Goal: Obtain resource: Download file/media

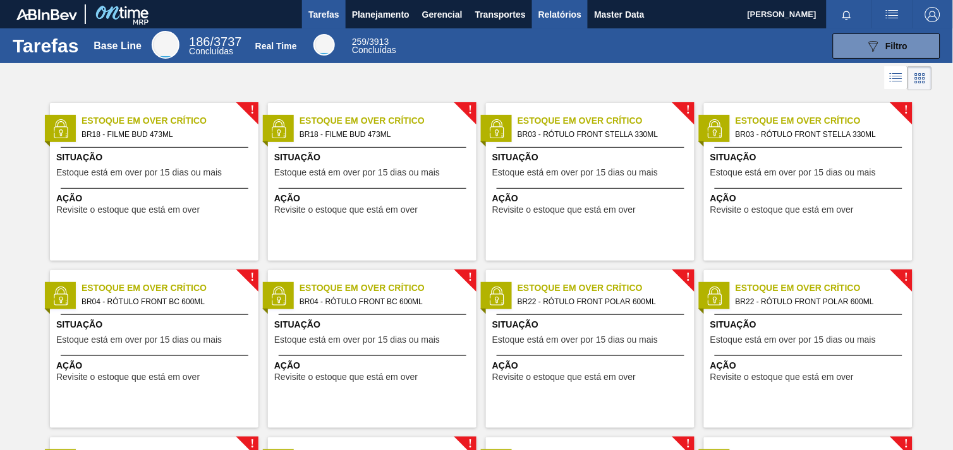
click at [546, 15] on span "Relatórios" at bounding box center [559, 14] width 43 height 15
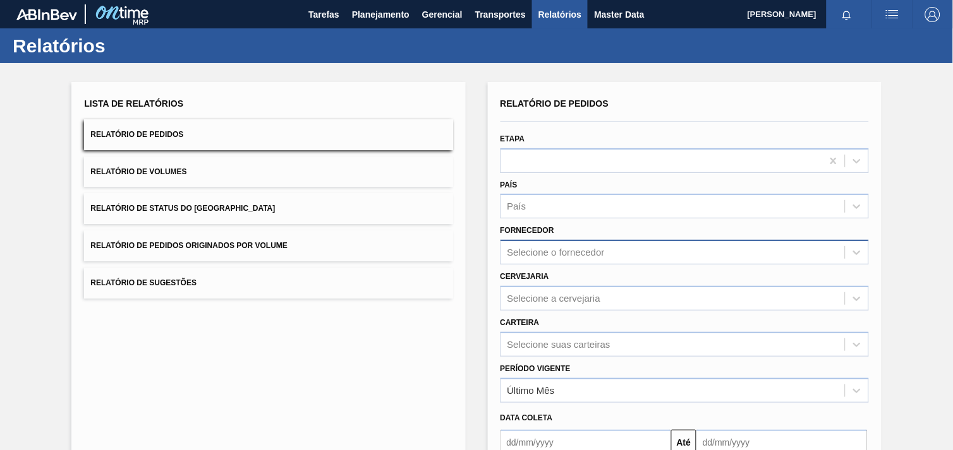
drag, startPoint x: 592, startPoint y: 234, endPoint x: 566, endPoint y: 248, distance: 29.1
click at [566, 248] on div "Selecione o fornecedor" at bounding box center [555, 253] width 97 height 11
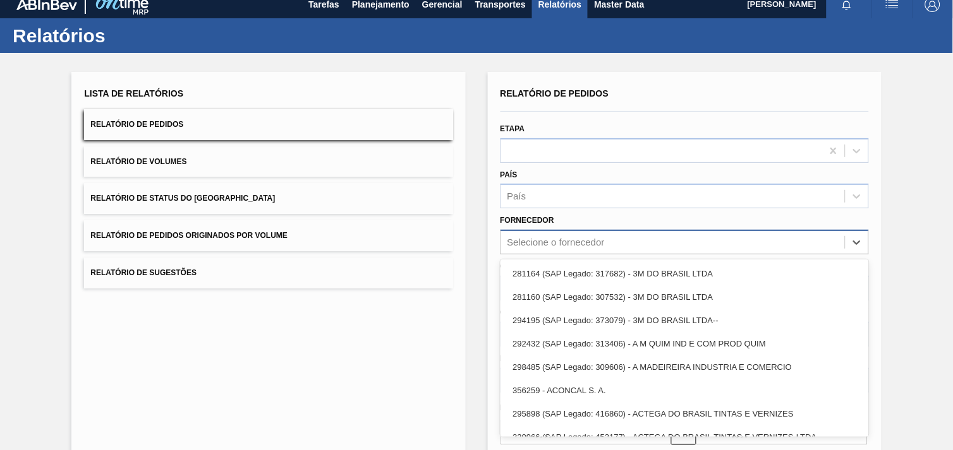
scroll to position [13, 0]
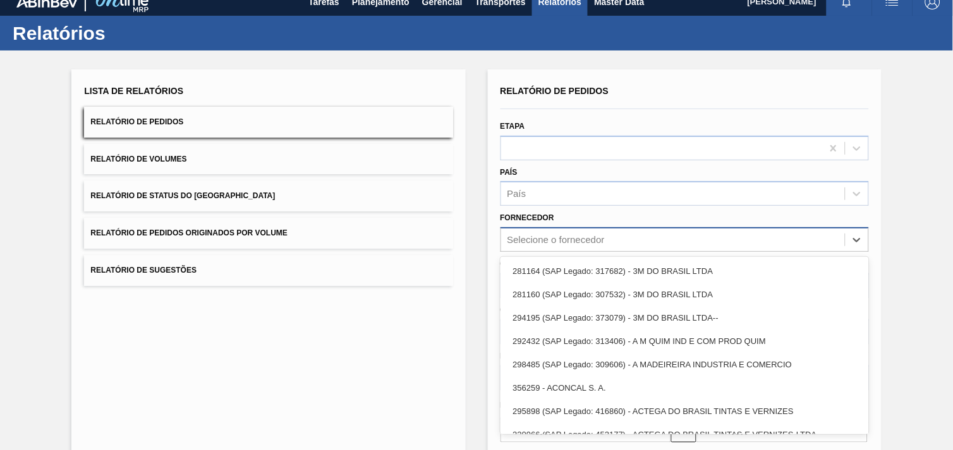
paste input "327858"
type input "327858"
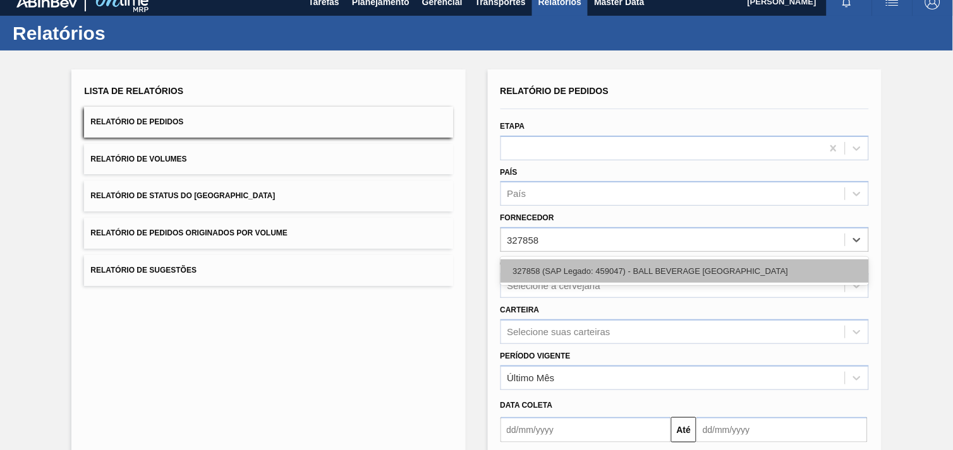
click at [573, 270] on div "327858 (SAP Legado: 459047) - BALL BEVERAGE [GEOGRAPHIC_DATA]" at bounding box center [684, 271] width 368 height 23
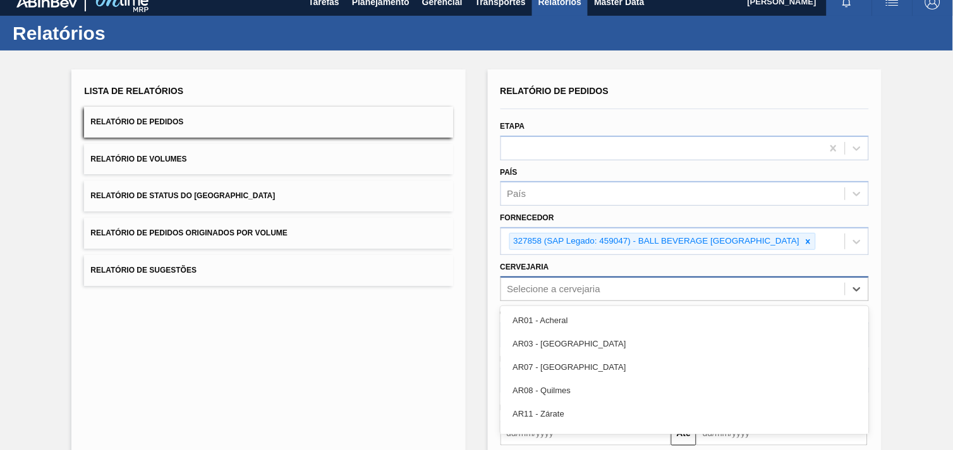
click at [567, 291] on div "option AR01 - Acheral focused, 1 of 92. 92 results available. Use Up and Down t…" at bounding box center [684, 289] width 368 height 25
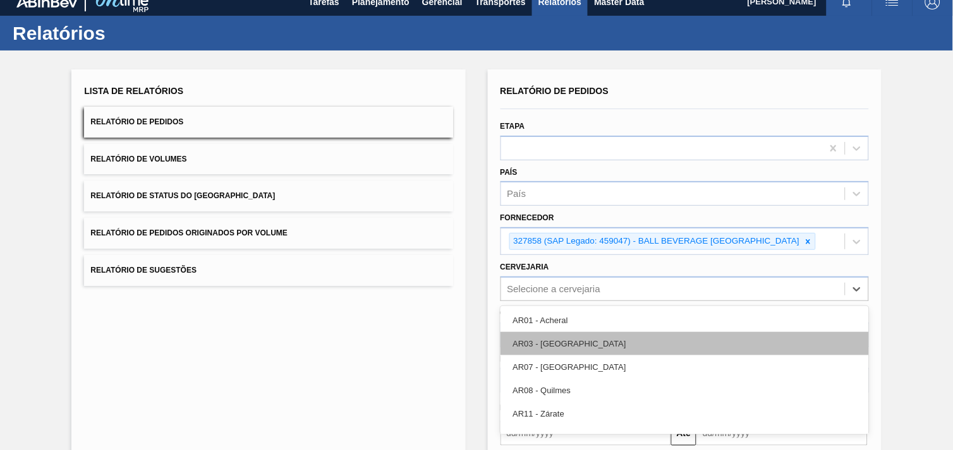
scroll to position [61, 0]
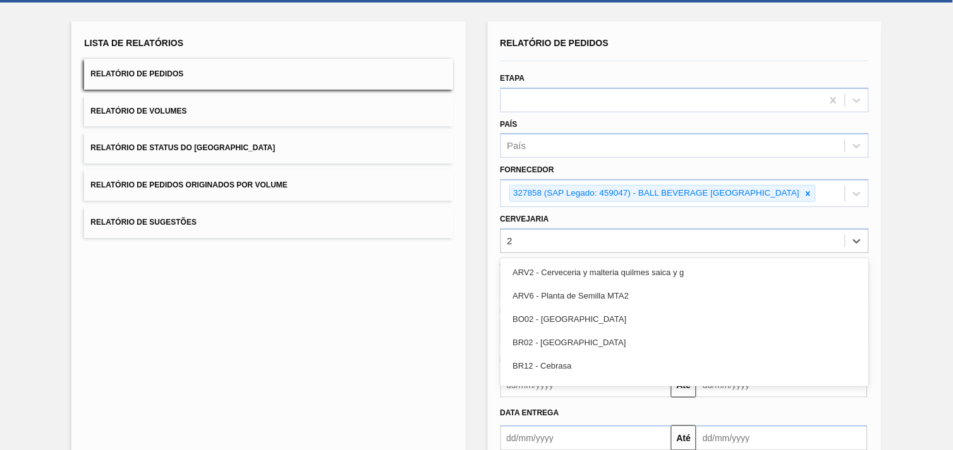
type input "23"
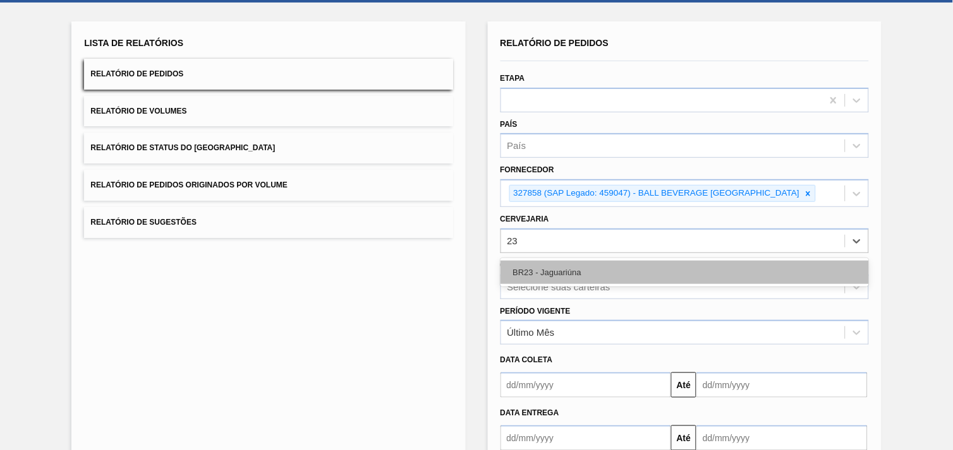
click at [564, 268] on div "BR23 - Jaguariúna" at bounding box center [684, 272] width 368 height 23
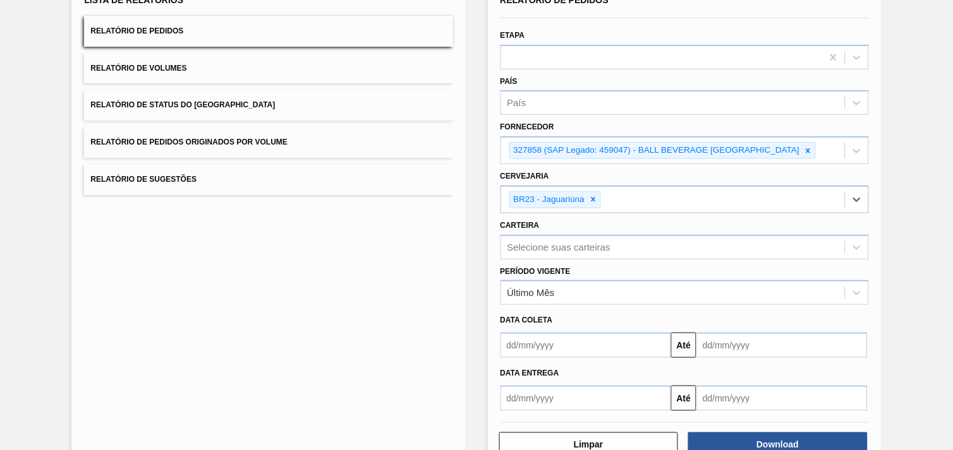
scroll to position [137, 0]
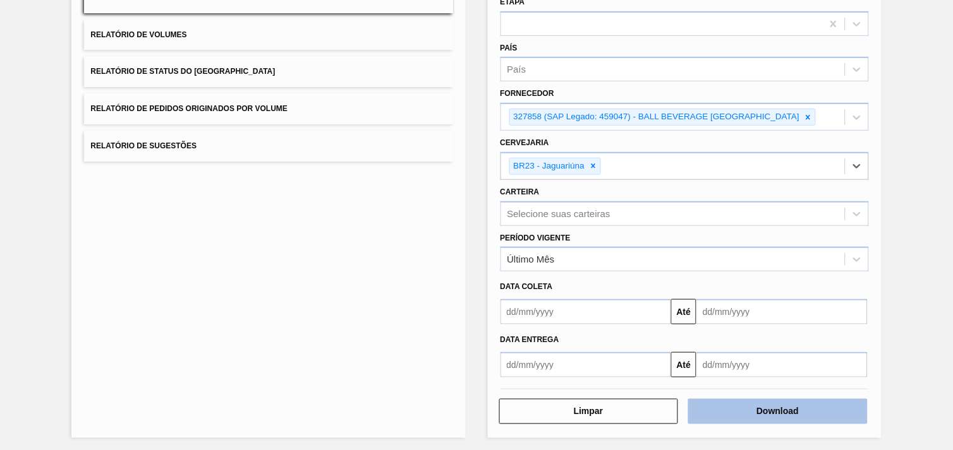
click at [792, 406] on button "Download" at bounding box center [777, 411] width 179 height 25
